Goal: Transaction & Acquisition: Download file/media

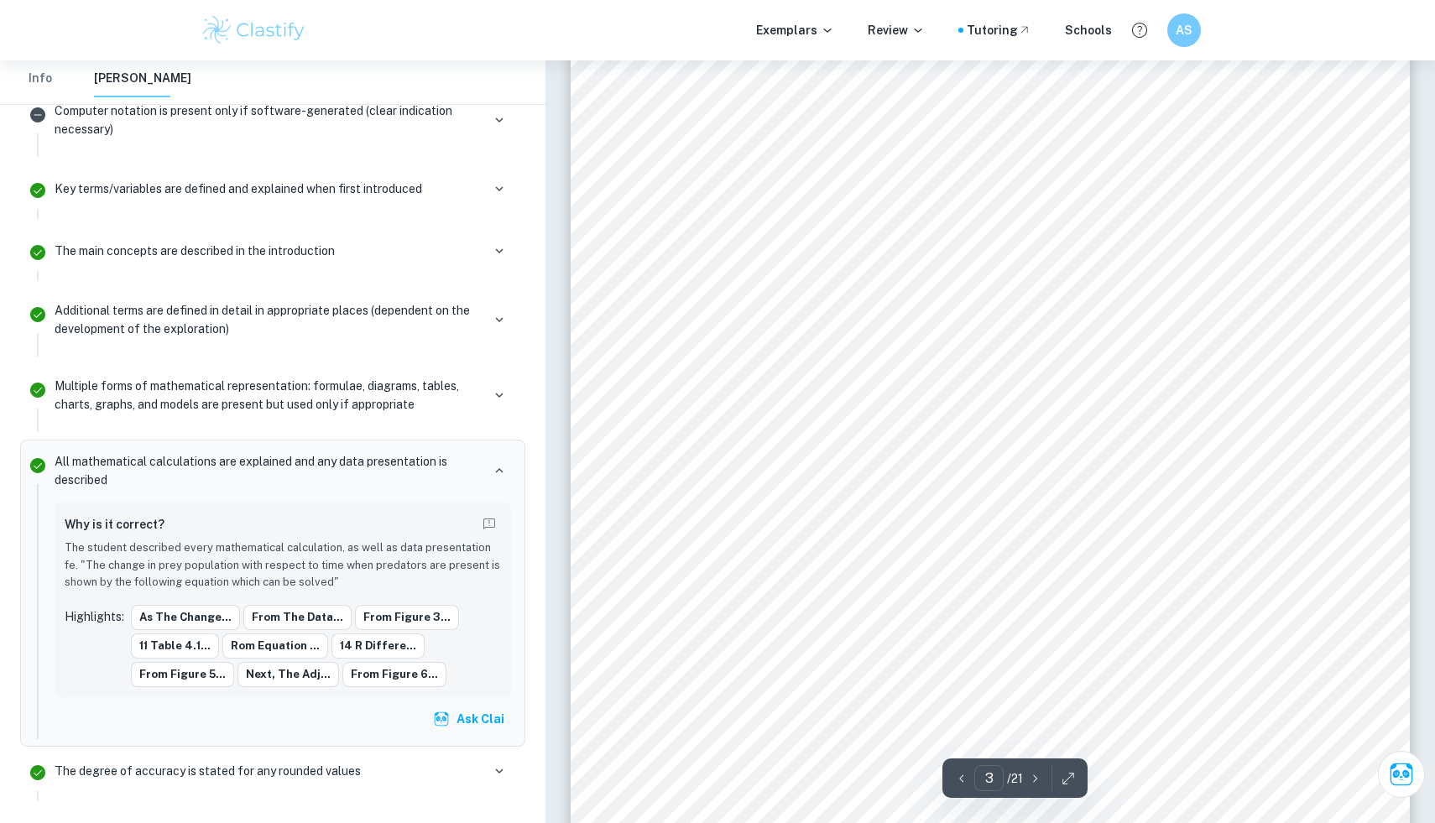
scroll to position [2500, 0]
click at [1236, 301] on div "2 Graphing Empirical Data Empirical data from past years will be used to determ…" at bounding box center [990, 443] width 839 height 1086
click at [34, 86] on button "Info" at bounding box center [40, 78] width 40 height 37
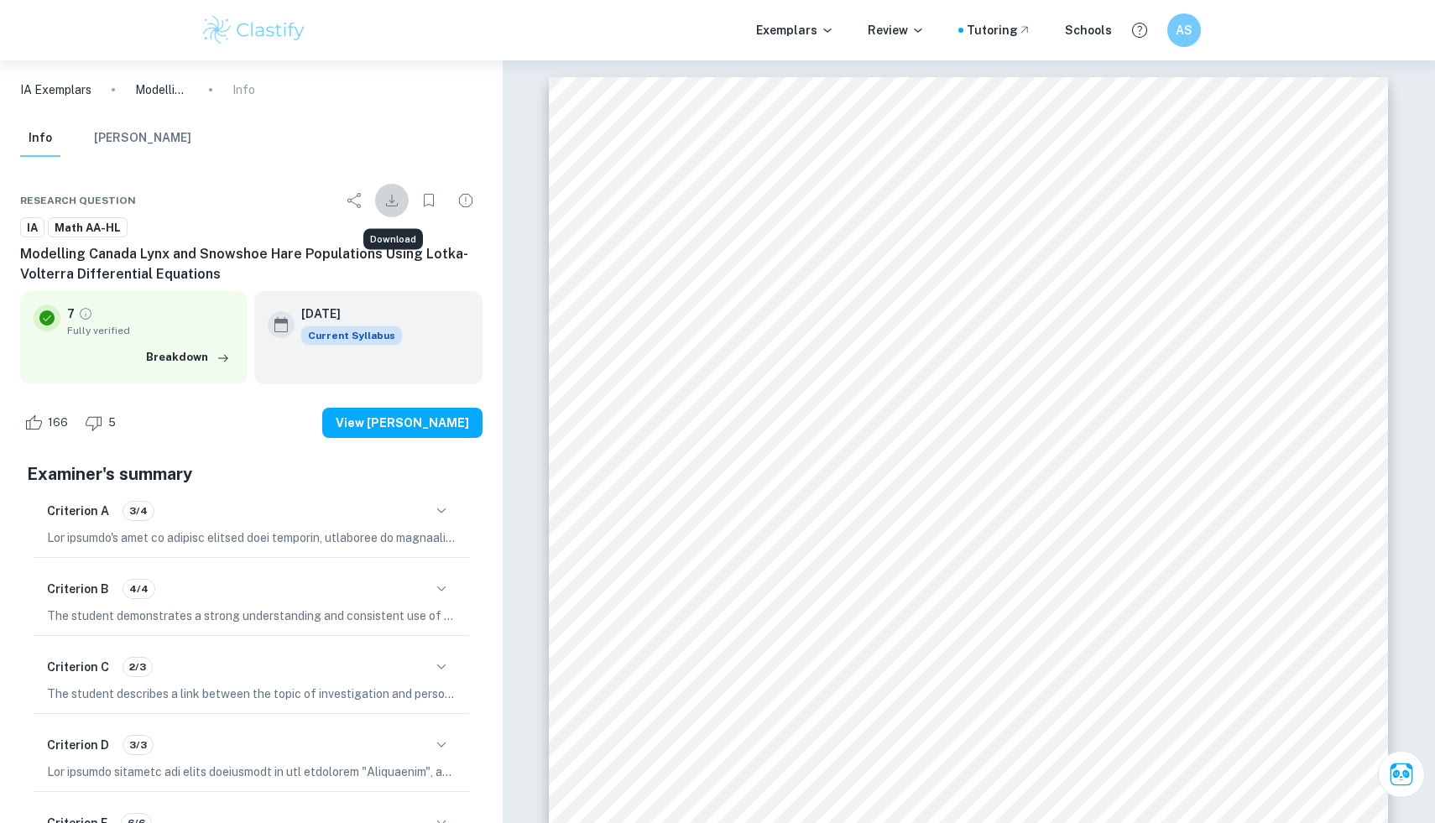
click at [385, 205] on icon "Download" at bounding box center [392, 201] width 20 height 20
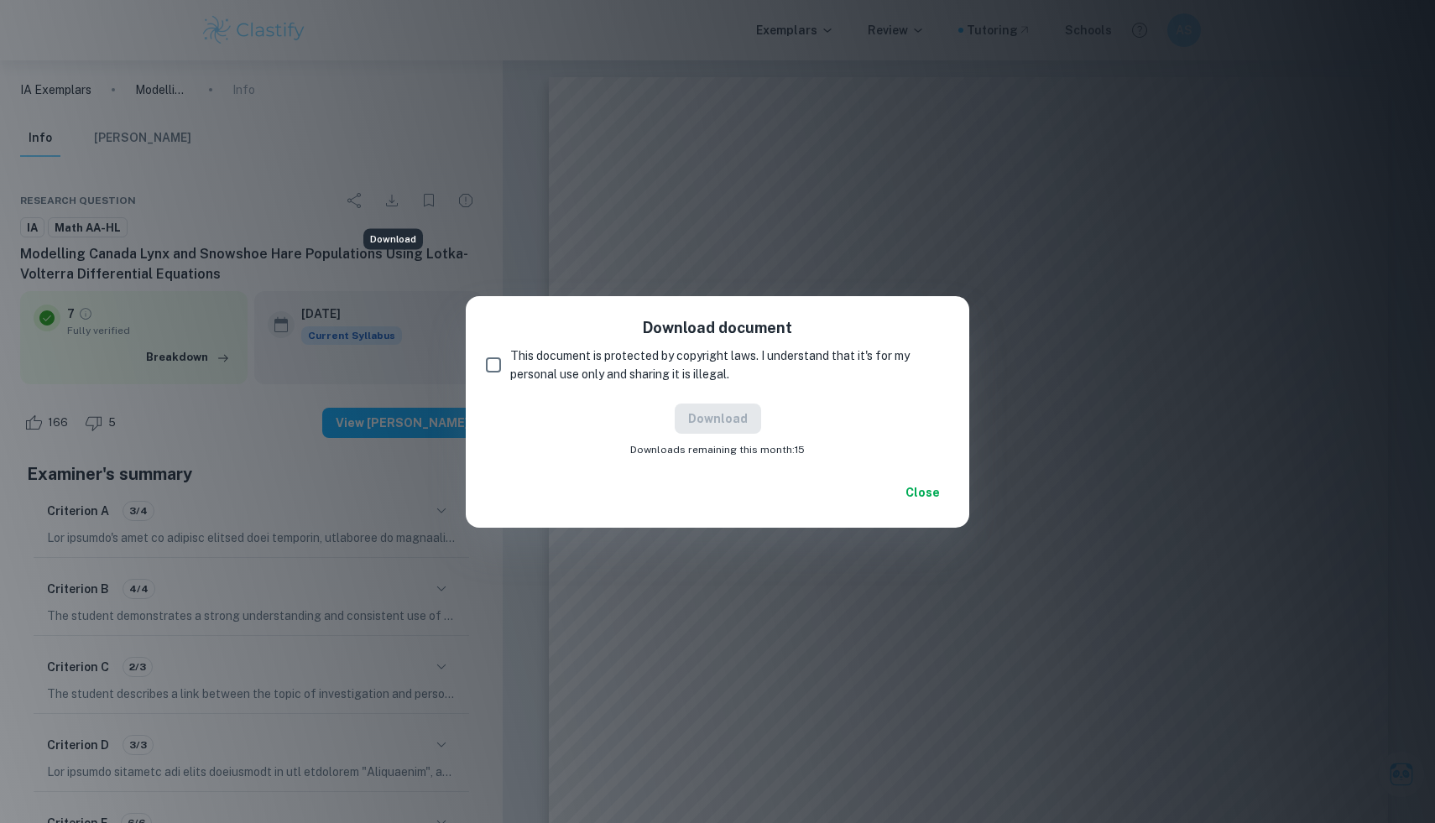
click at [484, 367] on input "This document is protected by copyright laws. I understand that it's for my per…" at bounding box center [494, 365] width 34 height 34
checkbox input "true"
click at [692, 415] on button "Download" at bounding box center [718, 419] width 86 height 30
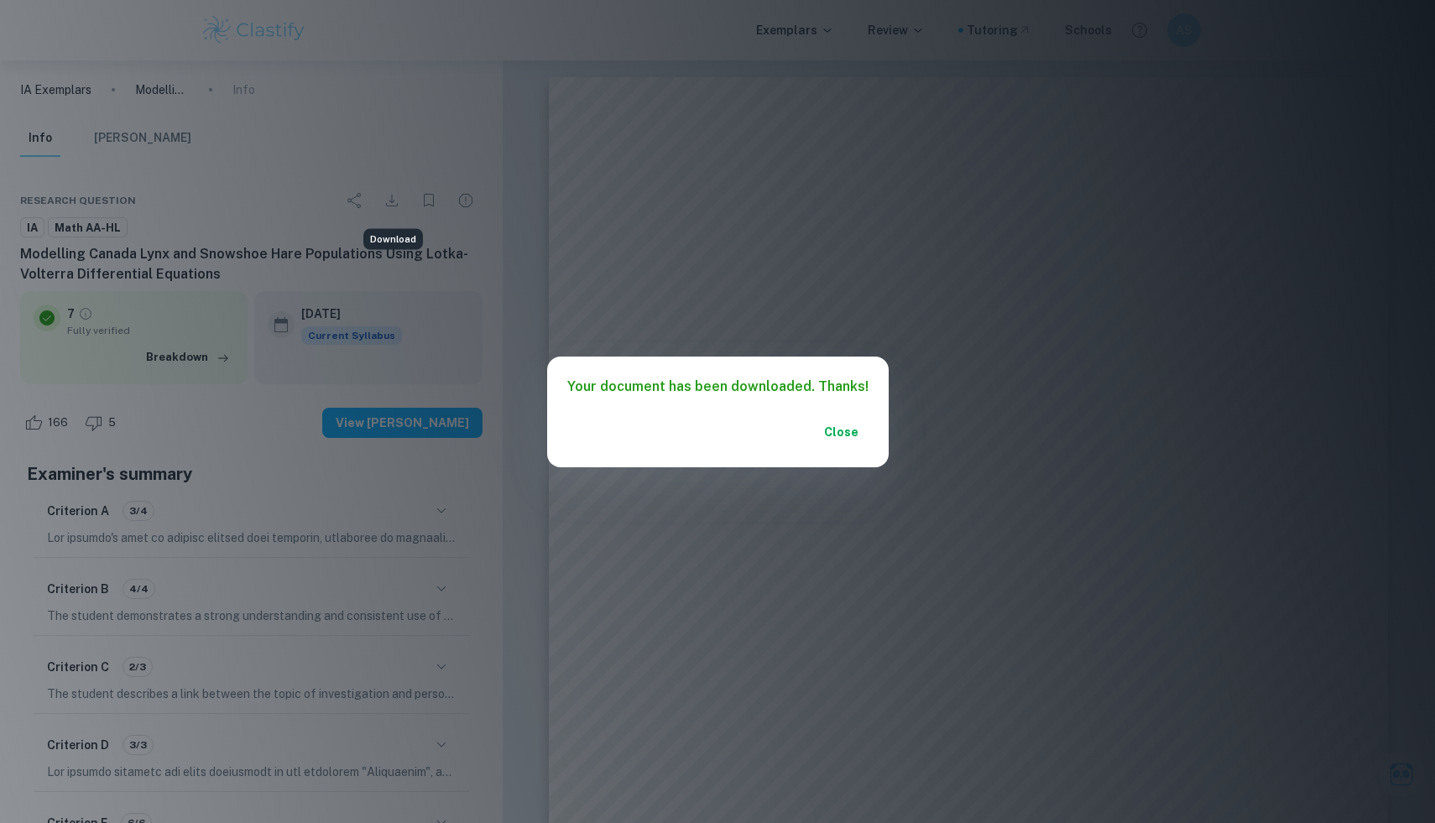
click at [837, 431] on button "Close" at bounding box center [842, 432] width 54 height 30
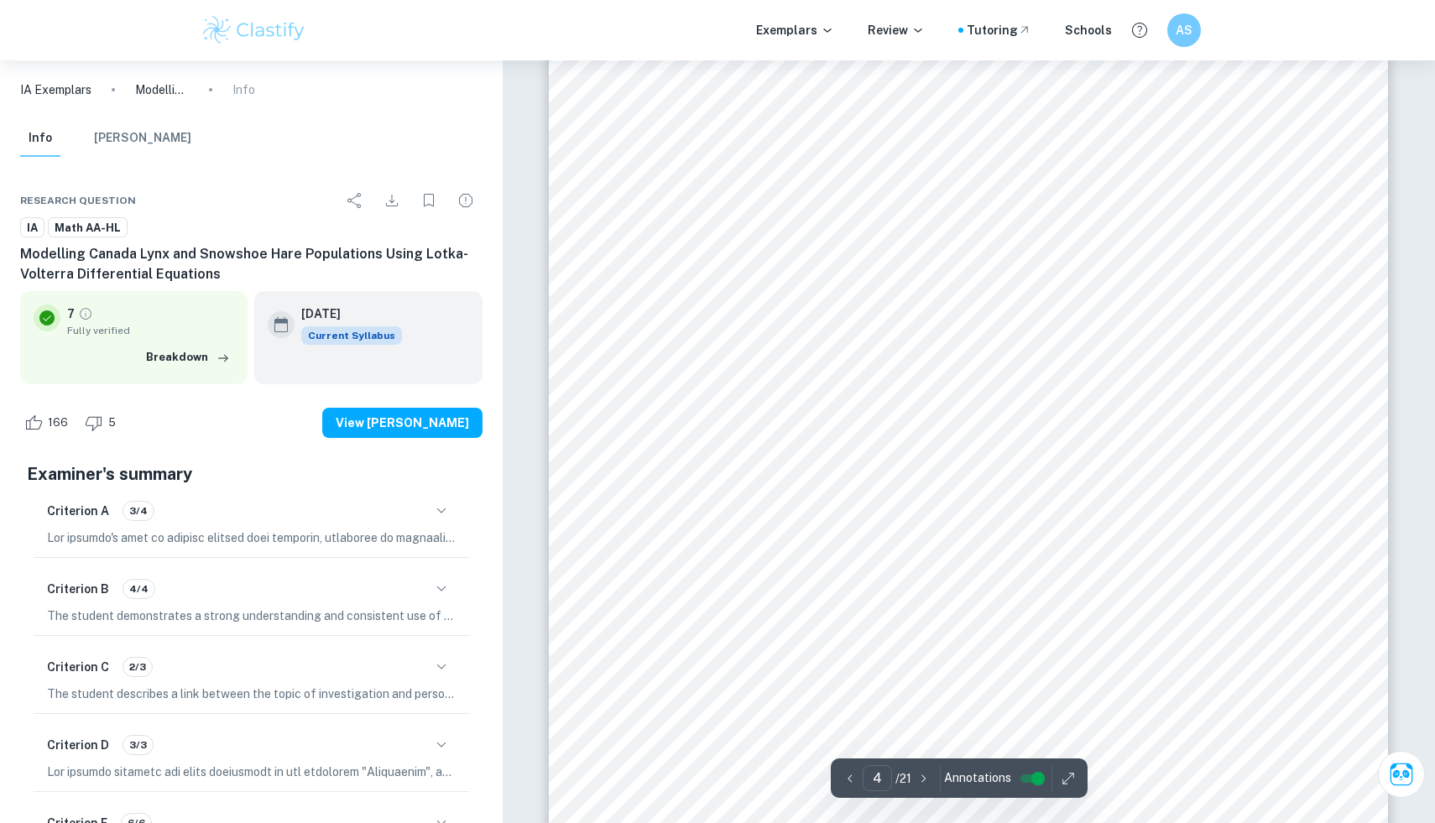
scroll to position [3904, 0]
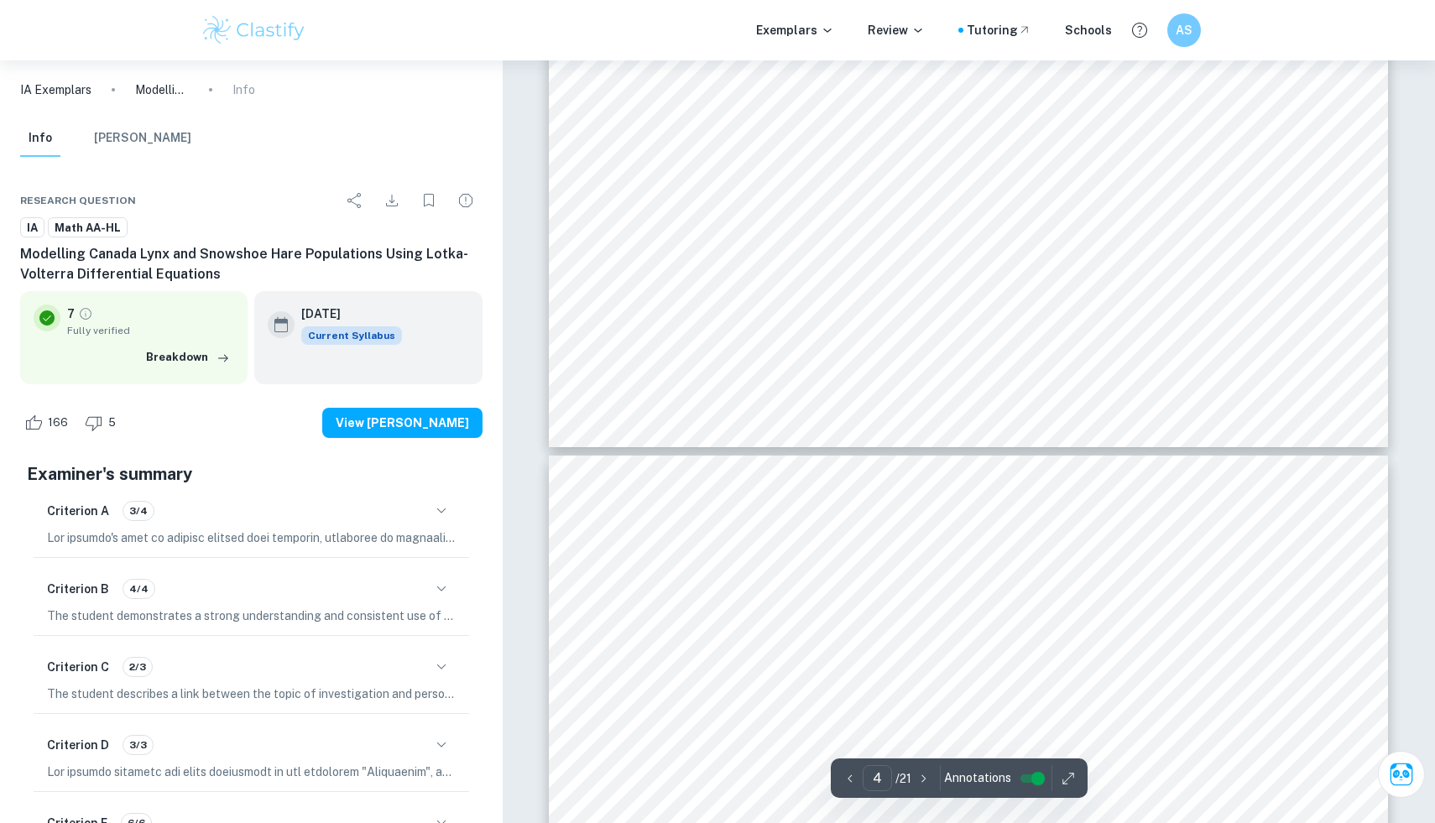
type input "5"
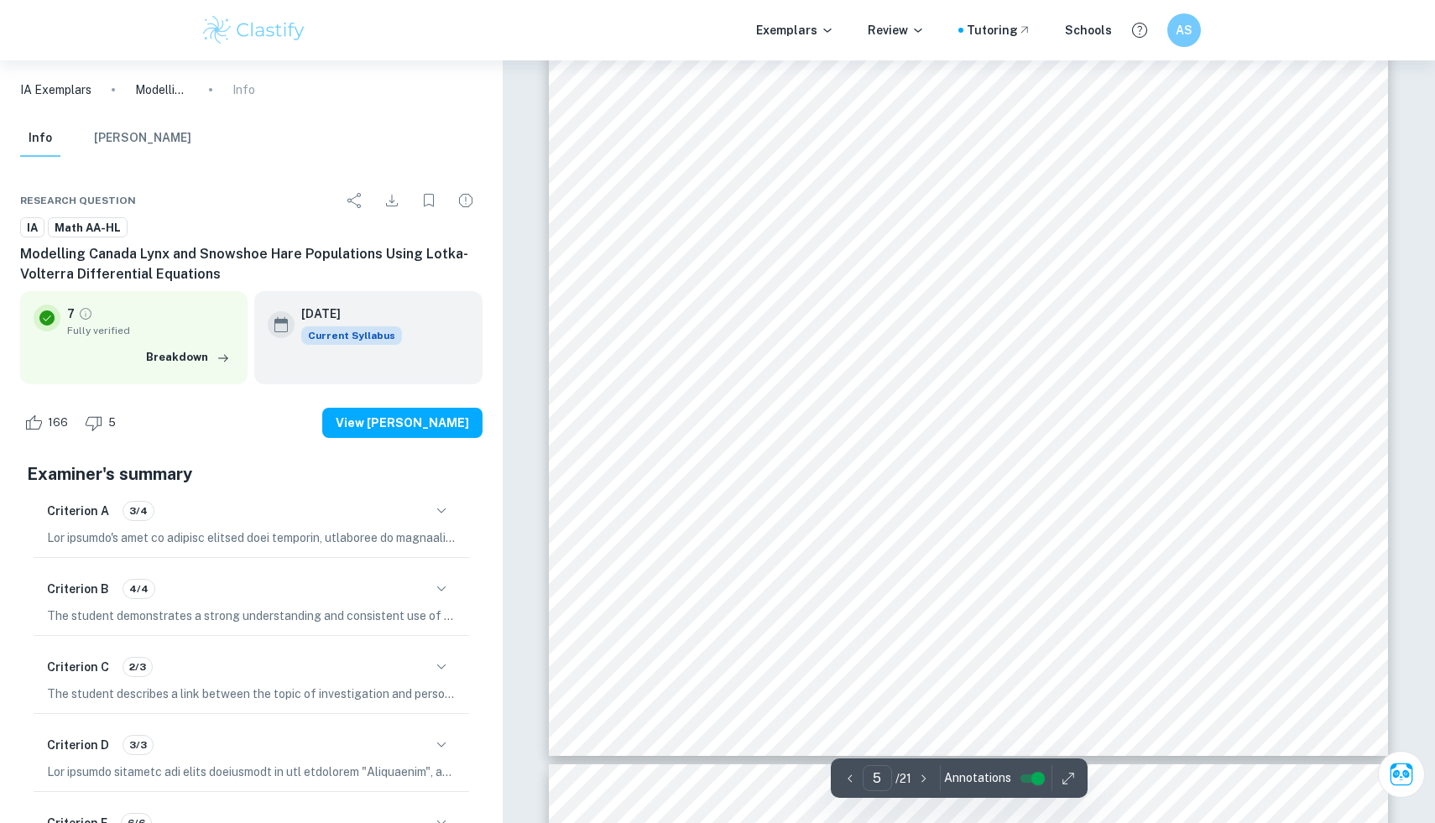
scroll to position [5069, 0]
